Goal: Use online tool/utility: Utilize a website feature to perform a specific function

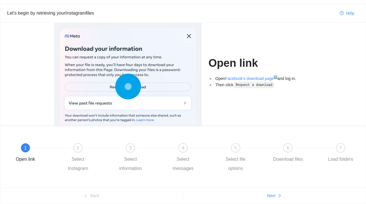
scroll to position [9, 0]
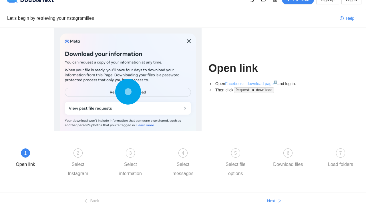
click at [242, 82] on link "Facebook's download page ↗" at bounding box center [251, 83] width 52 height 5
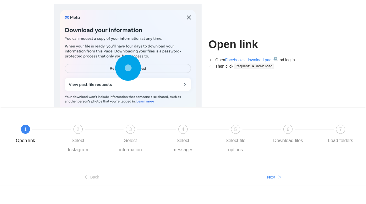
scroll to position [37, 0]
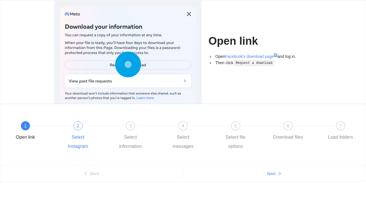
click at [78, 130] on div "2 Select Instagram" at bounding box center [87, 136] width 53 height 30
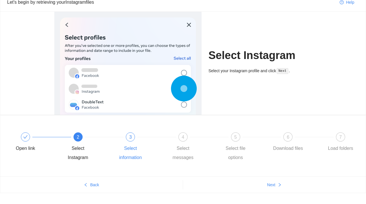
scroll to position [25, 0]
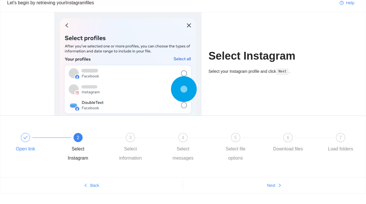
click at [35, 141] on div "Open link" at bounding box center [35, 143] width 53 height 21
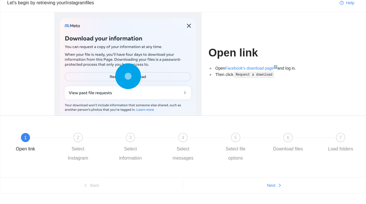
scroll to position [0, 0]
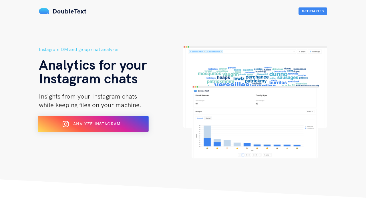
click at [136, 127] on div "Analyze Instagram" at bounding box center [93, 123] width 90 height 9
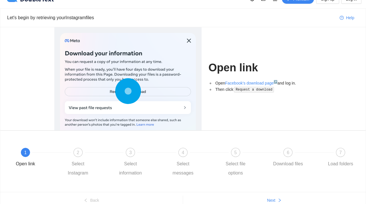
scroll to position [10, 0]
click at [243, 83] on link "Facebook's download page ↗" at bounding box center [251, 83] width 52 height 5
